Goal: Task Accomplishment & Management: Manage account settings

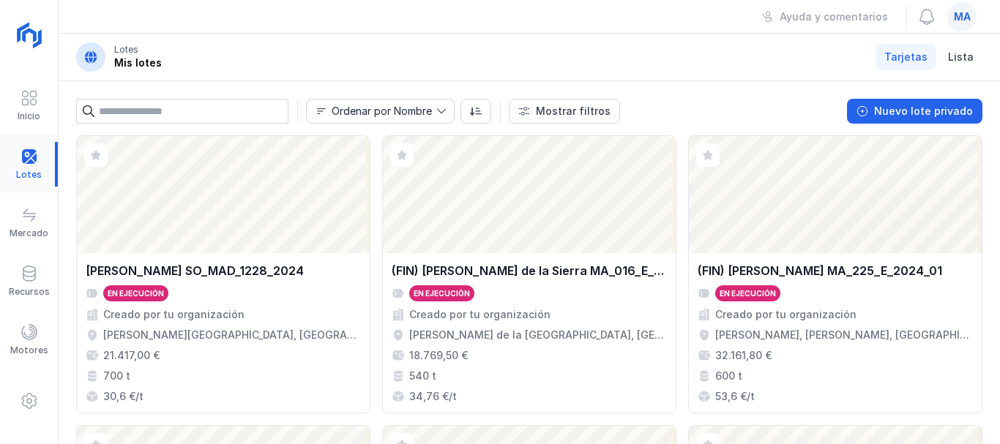
click at [26, 156] on div at bounding box center [29, 164] width 58 height 45
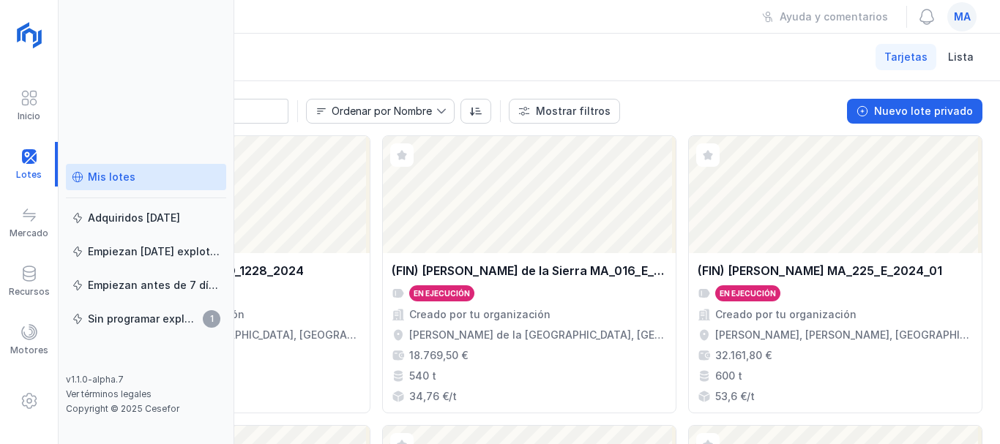
click at [136, 185] on link "Mis lotes" at bounding box center [146, 177] width 160 height 26
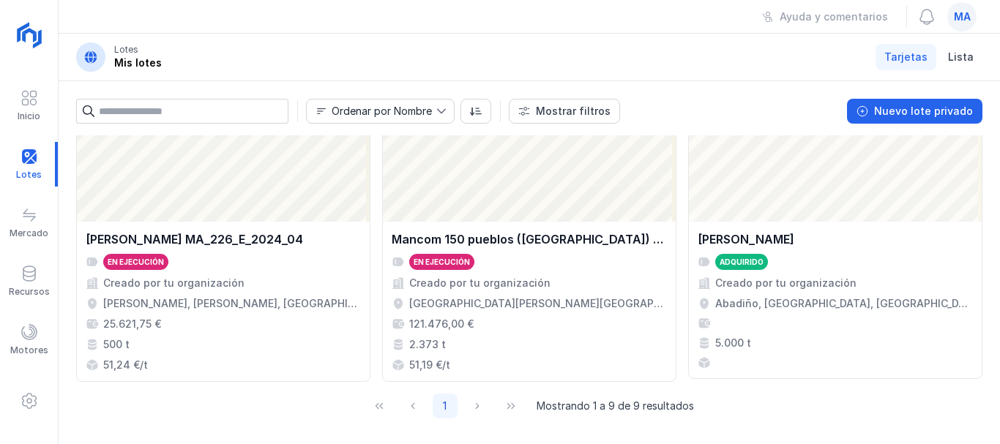
scroll to position [615, 0]
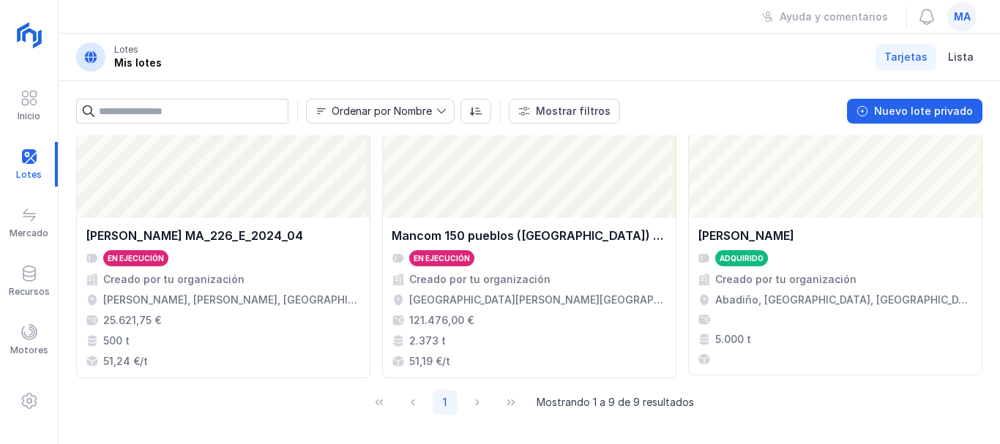
click at [473, 401] on div "1 Mostrando 1 a 9 de 9 resultados" at bounding box center [529, 402] width 329 height 25
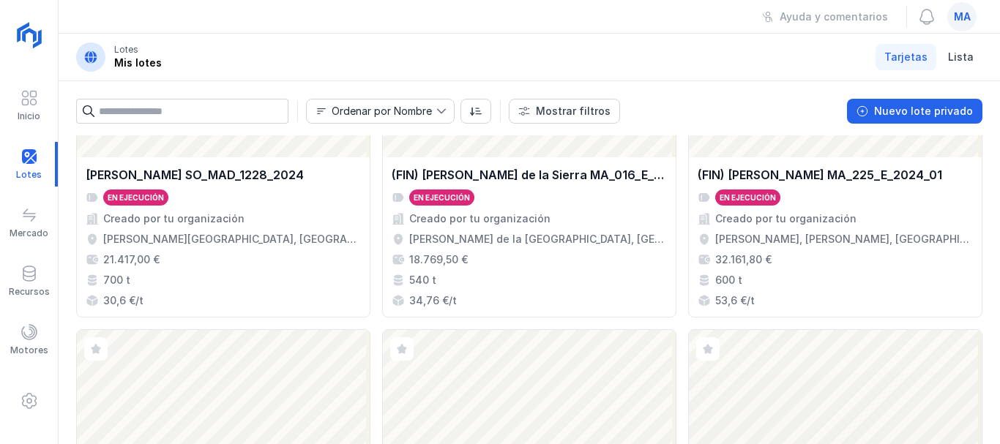
scroll to position [176, 0]
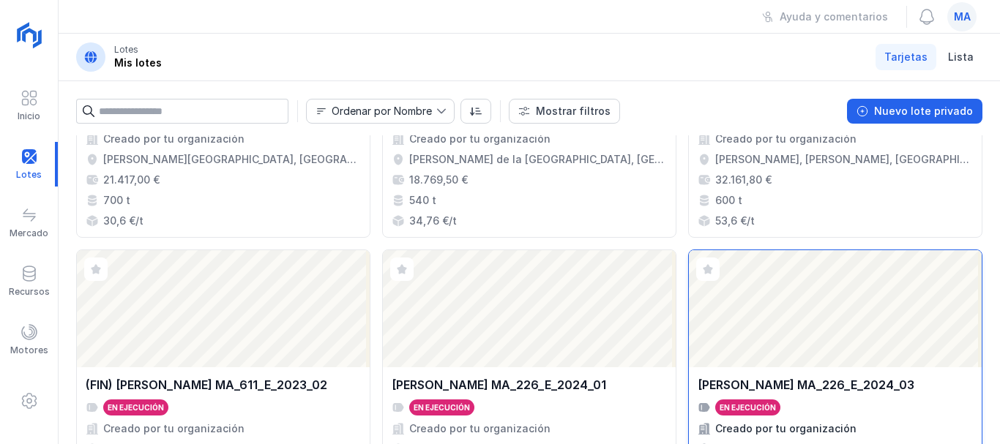
click at [731, 364] on div "Abrir lote" at bounding box center [835, 308] width 293 height 117
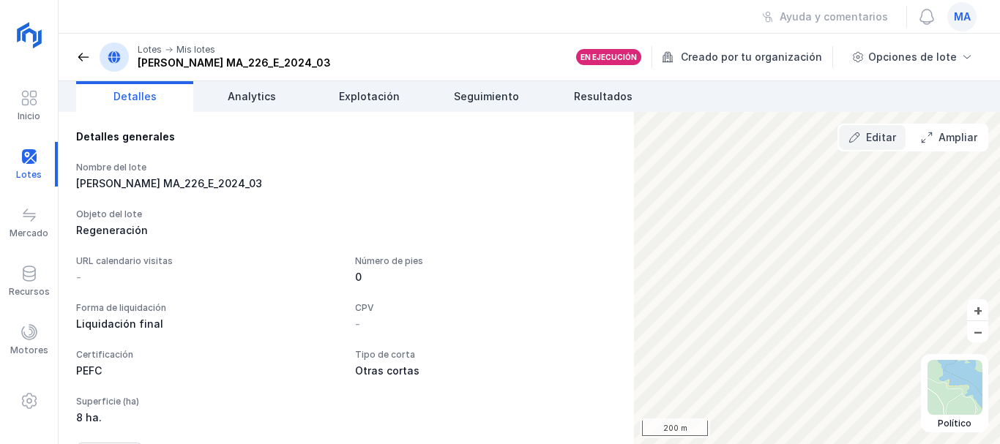
click at [875, 133] on div "Editar" at bounding box center [881, 137] width 30 height 15
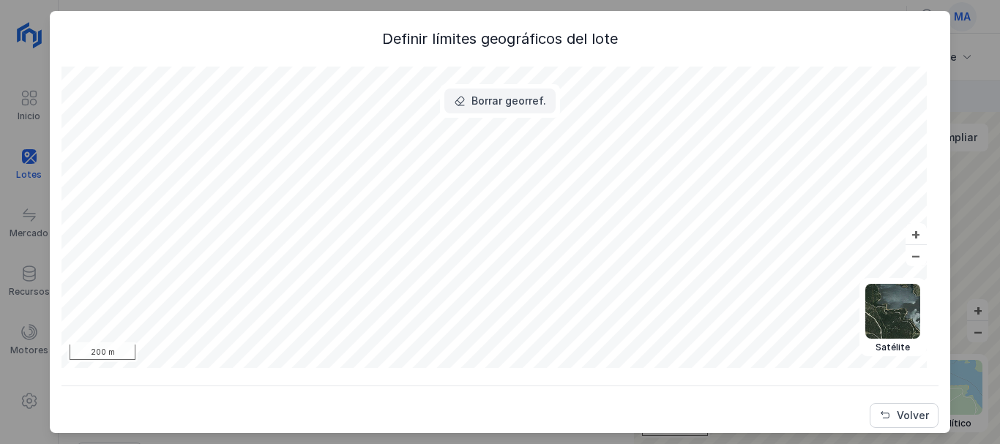
click at [496, 104] on div "Borrar georref." at bounding box center [508, 101] width 75 height 15
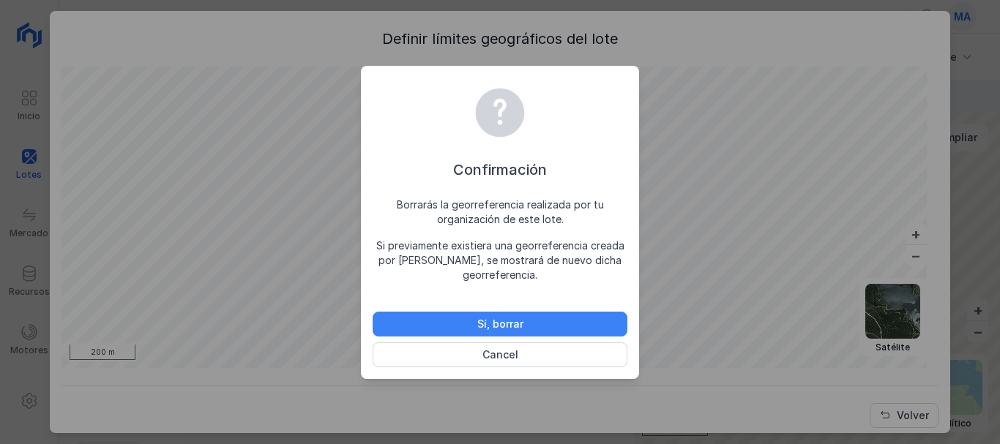
click at [507, 329] on div "Sí, borrar" at bounding box center [500, 324] width 46 height 15
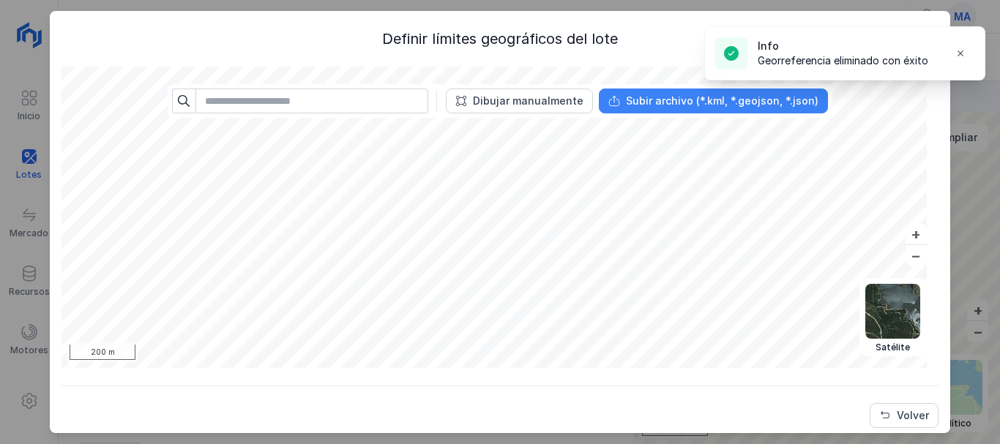
click at [661, 105] on div "Subir archivo (*.kml, *.geojson, *.json)" at bounding box center [722, 101] width 193 height 15
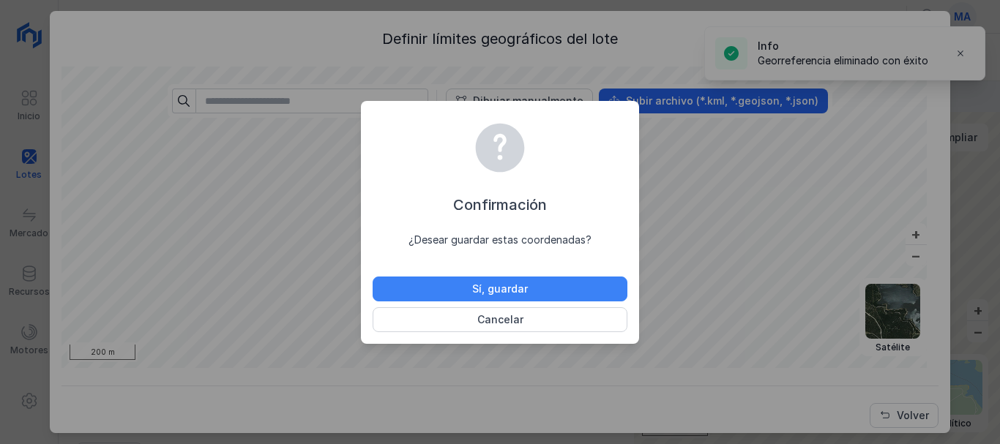
click at [501, 285] on div "Sí, guardar" at bounding box center [500, 289] width 56 height 15
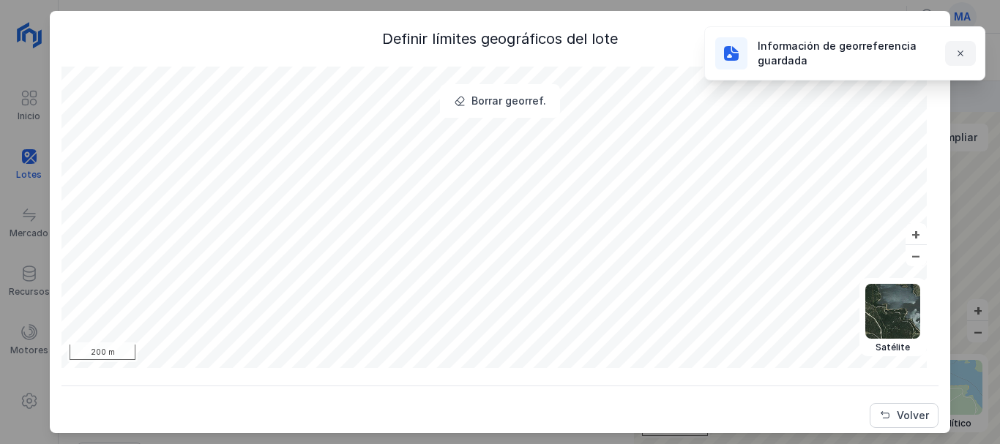
click at [958, 53] on span "button" at bounding box center [961, 54] width 12 height 12
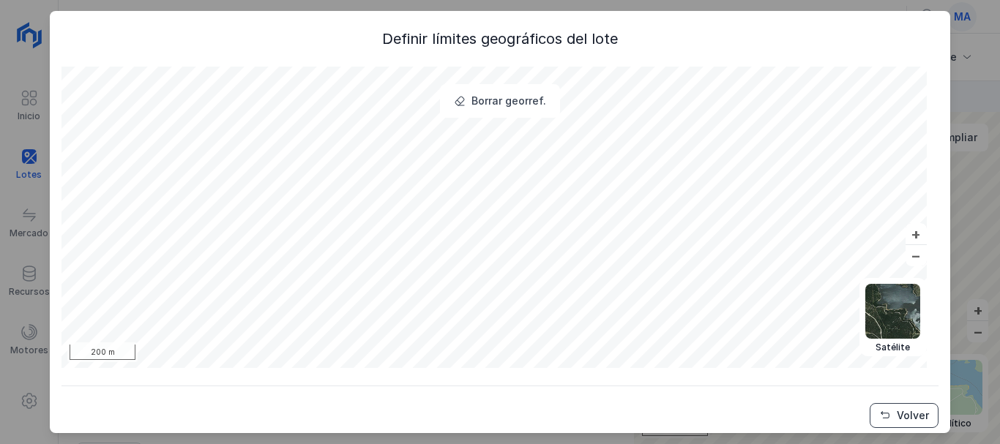
click at [879, 414] on span "Volver" at bounding box center [885, 416] width 12 height 12
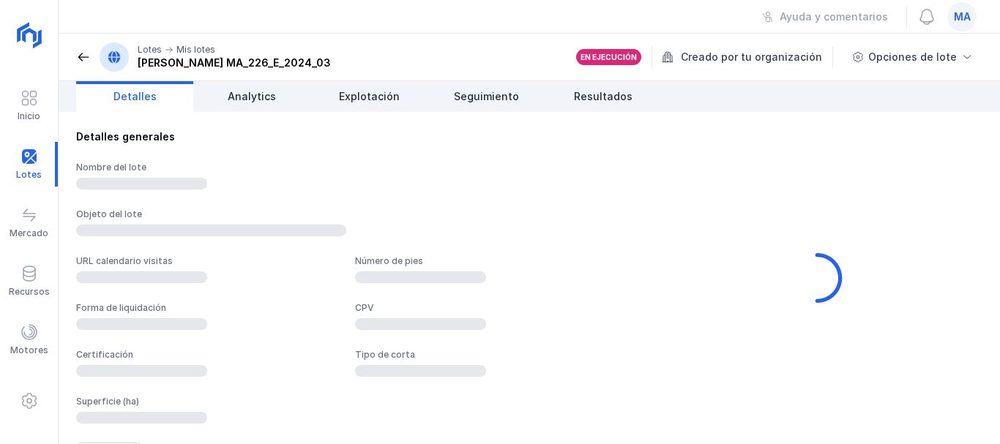
click at [793, 372] on span "Volver" at bounding box center [788, 367] width 9 height 9
